Goal: Information Seeking & Learning: Learn about a topic

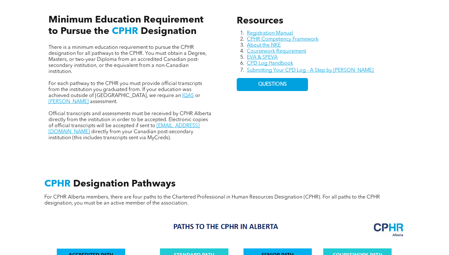
scroll to position [279, 0]
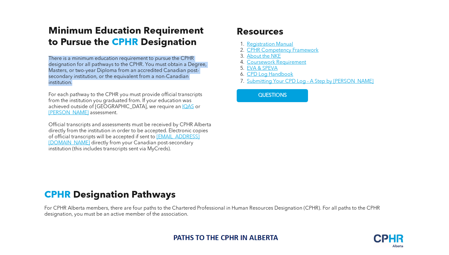
drag, startPoint x: 49, startPoint y: 55, endPoint x: 91, endPoint y: 86, distance: 52.0
click at [91, 86] on div "There is a minimum education requirement to pursue the CPHR designation for all…" at bounding box center [130, 82] width 174 height 150
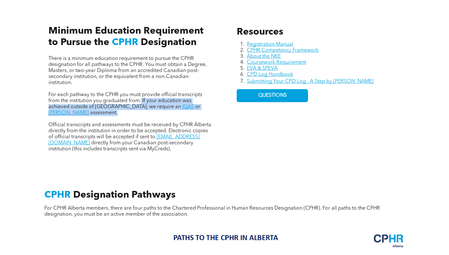
drag, startPoint x: 141, startPoint y: 101, endPoint x: 214, endPoint y: 108, distance: 73.8
click at [214, 108] on div "There is a minimum education requirement to pursue the CPHR designation for all…" at bounding box center [130, 82] width 174 height 150
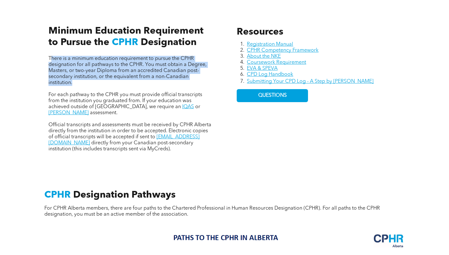
drag, startPoint x: 50, startPoint y: 59, endPoint x: 78, endPoint y: 84, distance: 37.4
click at [78, 84] on p "There is a minimum education requirement to pursue the CPHR designation for all…" at bounding box center [130, 71] width 164 height 30
copy span "here is a minimum education requirement to pursue the CPHR designation for all …"
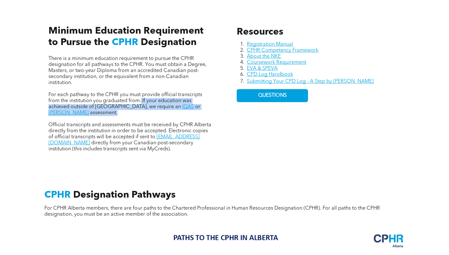
drag, startPoint x: 140, startPoint y: 101, endPoint x: 207, endPoint y: 112, distance: 67.7
click at [207, 112] on div "There is a minimum education requirement to pursue the CPHR designation for all…" at bounding box center [130, 104] width 164 height 96
copy p "If your education was achieved outside of Canada, we require an IQAS or WES ass…"
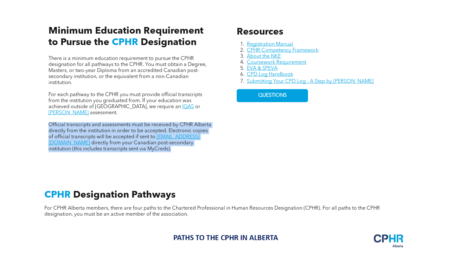
drag, startPoint x: 40, startPoint y: 116, endPoint x: 137, endPoint y: 145, distance: 101.3
click at [137, 145] on div "Resources Registration Manual CPHR Competency Framework About the NKE Coursewor…" at bounding box center [225, 82] width 380 height 168
copy p "Official transcripts and assessments must be received by CPHR Alberta directly …"
click at [228, 108] on div "Resources Registration Manual CPHR Competency Framework About the NKE Coursewor…" at bounding box center [225, 82] width 380 height 168
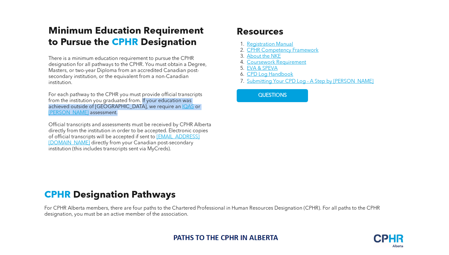
drag, startPoint x: 218, startPoint y: 107, endPoint x: 142, endPoint y: 101, distance: 75.6
click at [142, 101] on div "Resources Registration Manual CPHR Competency Framework About the NKE Coursewor…" at bounding box center [225, 82] width 380 height 168
copy p "If your education was achieved outside of Canada, we require an IQAS or WES ass…"
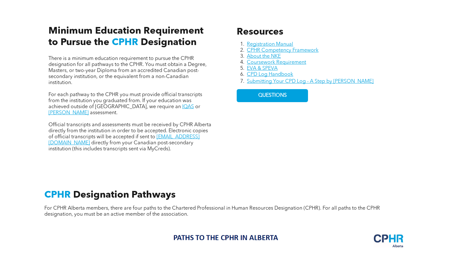
click at [137, 103] on span "For each pathway to the CPHR you must provide official transcripts from the ins…" at bounding box center [125, 100] width 154 height 17
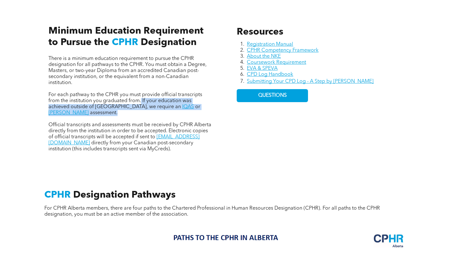
drag, startPoint x: 141, startPoint y: 101, endPoint x: 212, endPoint y: 107, distance: 71.2
click at [212, 107] on p "For each pathway to the CPHR you must provide official transcripts from the ins…" at bounding box center [130, 104] width 164 height 24
copy p "If your education was achieved outside of Canada, we require an IQAS or WES ass…"
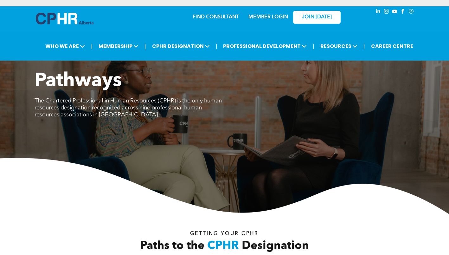
scroll to position [222, 0]
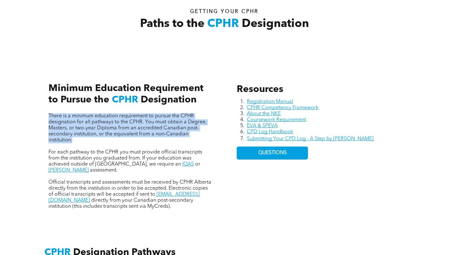
drag, startPoint x: 45, startPoint y: 116, endPoint x: 86, endPoint y: 146, distance: 51.4
click at [86, 146] on div "There is a minimum education requirement to pursue the CPHR designation for all…" at bounding box center [130, 139] width 174 height 150
copy span "There is a minimum education requirement to pursue the CPHR designation for all…"
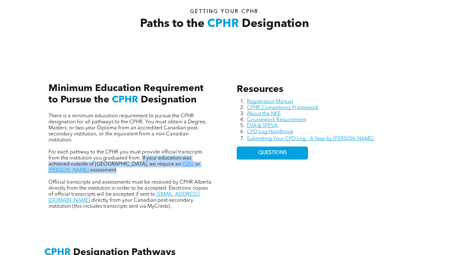
drag, startPoint x: 142, startPoint y: 158, endPoint x: 206, endPoint y: 165, distance: 64.7
click at [206, 165] on p "For each pathway to the CPHR you must provide official transcripts from the ins…" at bounding box center [130, 161] width 164 height 24
copy p "If your education was achieved outside of Canada, we require an IQAS or WES ass…"
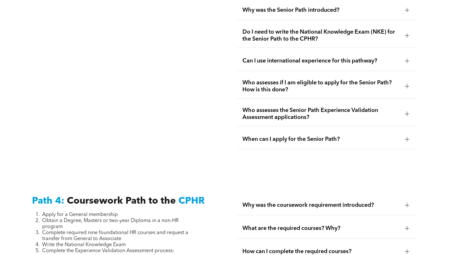
scroll to position [1837, 0]
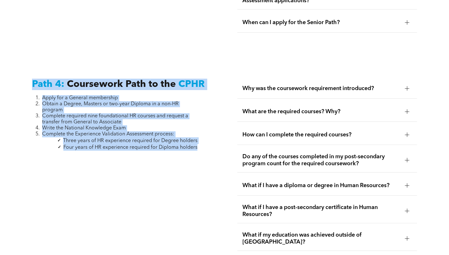
drag, startPoint x: 199, startPoint y: 131, endPoint x: 27, endPoint y: 60, distance: 185.6
click at [27, 73] on div "Path 4: Coursework Path to the CPHR Apply for a General membership Obtain a Deg…" at bounding box center [122, 178] width 190 height 210
copy div "Path 4: Coursework Path to the CPHR Apply for a General membership Obtain a Deg…"
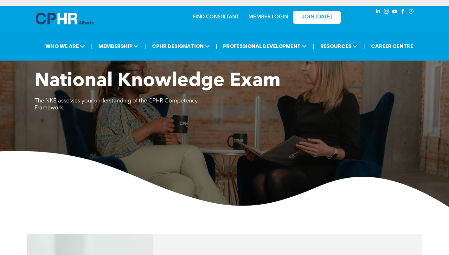
scroll to position [248, 0]
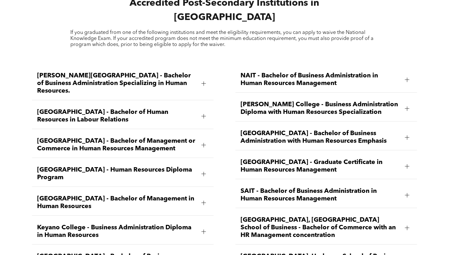
scroll to position [855, 0]
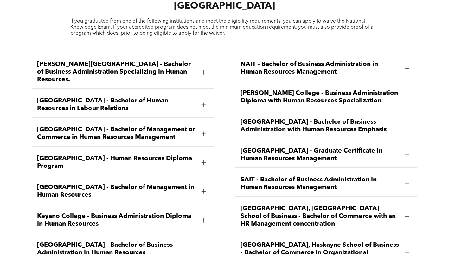
click at [270, 176] on span "SAIT - Bachelor of Business Administration in Human Resources Management" at bounding box center [319, 183] width 159 height 15
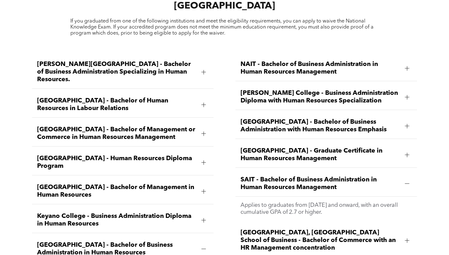
drag, startPoint x: 232, startPoint y: 161, endPoint x: 353, endPoint y: 194, distance: 125.1
click at [353, 194] on div "NAIT - Bachelor of Business Administration in Human Resources Management Applie…" at bounding box center [326, 202] width 192 height 305
copy li "SAIT - Bachelor of Business Administration in Human Resources Management Applie…"
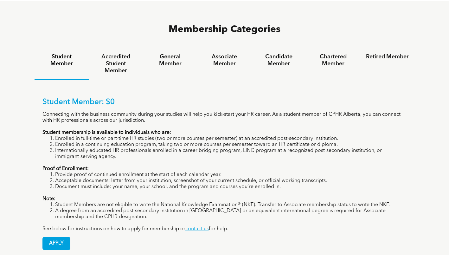
scroll to position [412, 0]
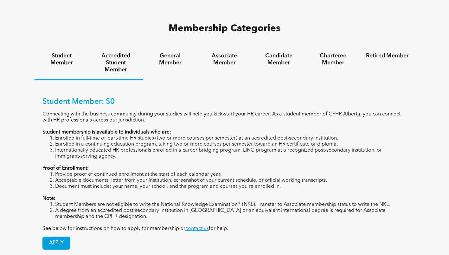
click at [120, 52] on h4 "Accredited Student Member" at bounding box center [115, 62] width 43 height 21
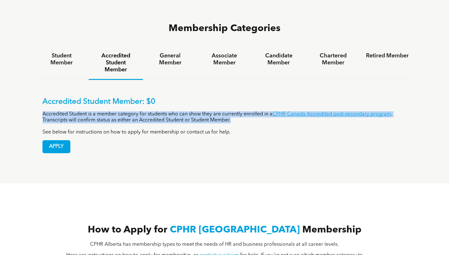
drag, startPoint x: 36, startPoint y: 83, endPoint x: 405, endPoint y: 88, distance: 368.9
click at [405, 88] on div "Accredited Student Member: $0 Accredited Student is a member category for stude…" at bounding box center [225, 120] width 380 height 81
copy p "Accredited Student is a member category for students who can show they are curr…"
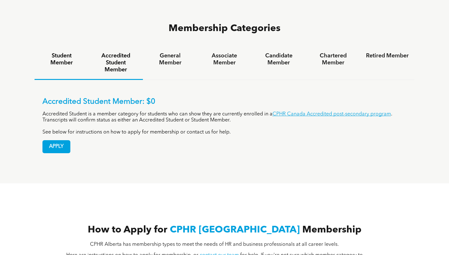
click at [67, 52] on h4 "Student Member" at bounding box center [61, 59] width 43 height 14
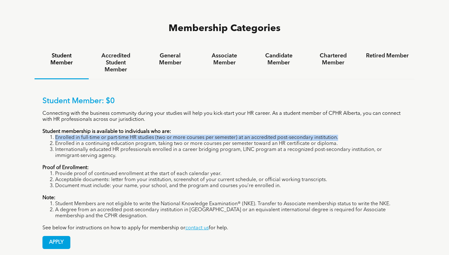
drag, startPoint x: 342, startPoint y: 105, endPoint x: 54, endPoint y: 106, distance: 287.9
click at [55, 135] on li "Enrolled in full-time or part-time HR studies (two or more courses per semester…" at bounding box center [230, 138] width 351 height 6
copy li "Enrolled in full-time or part-time HR studies (two or more courses per semester…"
